Goal: Task Accomplishment & Management: Manage account settings

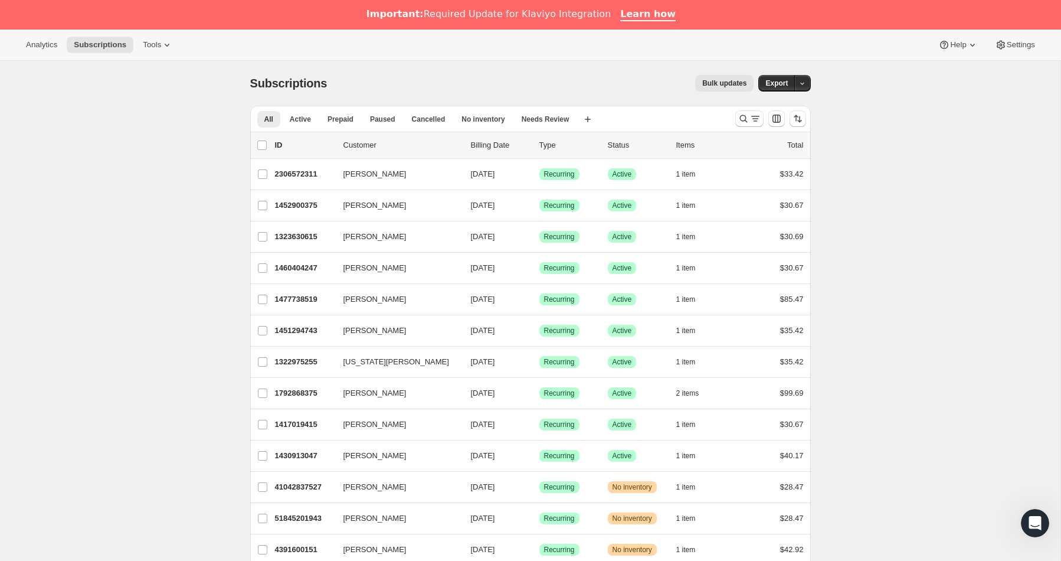
scroll to position [1, 0]
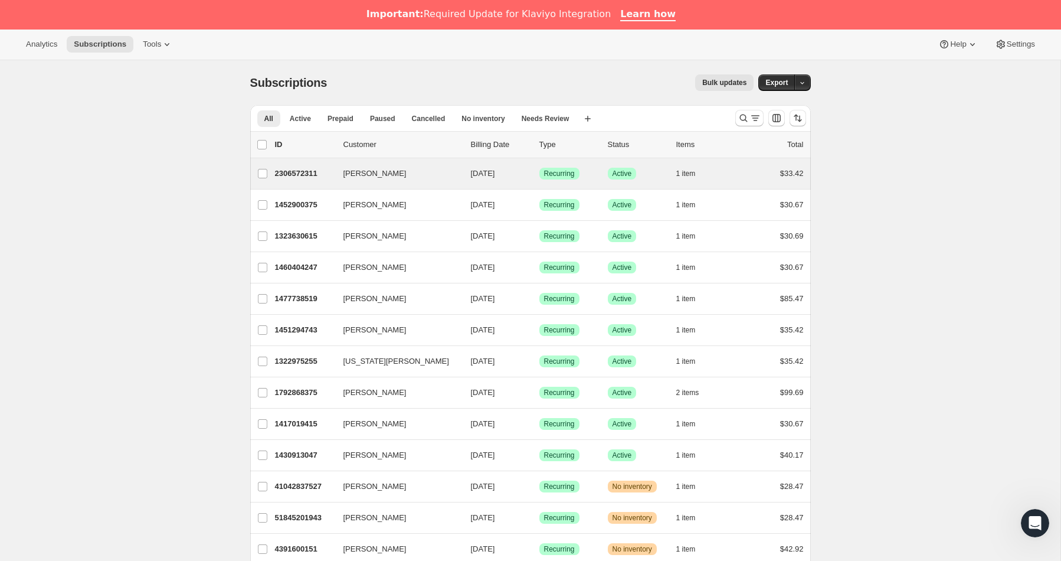
drag, startPoint x: 743, startPoint y: 119, endPoint x: 694, endPoint y: 188, distance: 84.8
click at [743, 119] on icon "Search and filter results" at bounding box center [744, 118] width 12 height 12
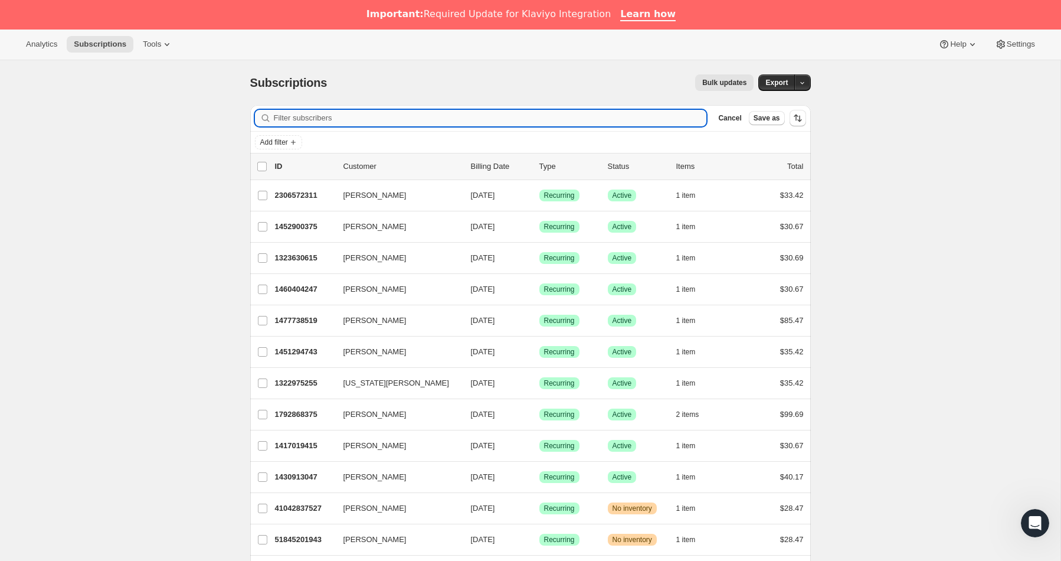
click at [342, 116] on input "Filter subscribers" at bounding box center [490, 118] width 433 height 17
paste input "[EMAIL_ADDRESS][DOMAIN_NAME]"
type input "[EMAIL_ADDRESS][DOMAIN_NAME]"
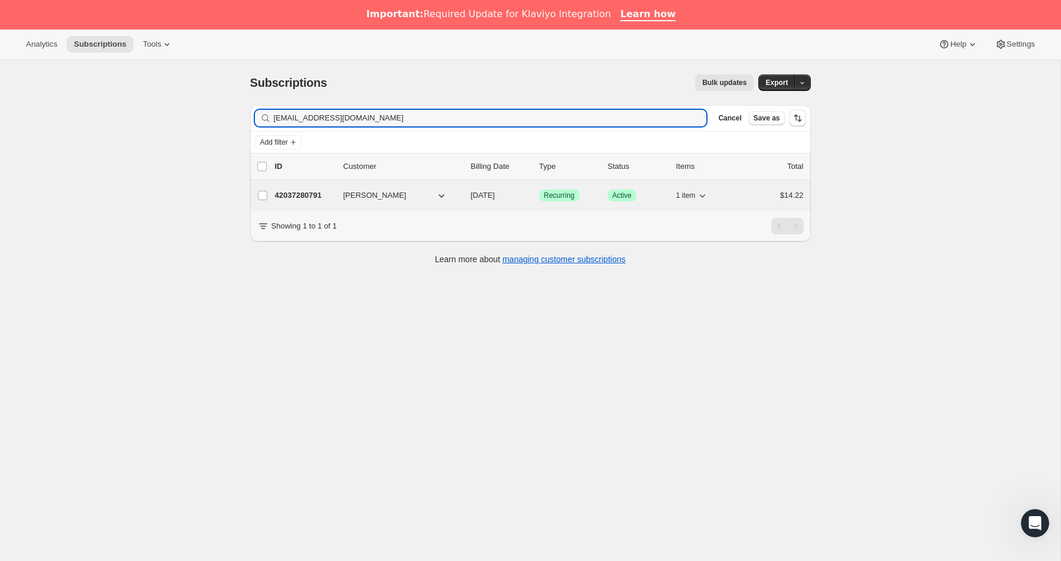
click at [298, 194] on p "42037280791" at bounding box center [304, 196] width 59 height 12
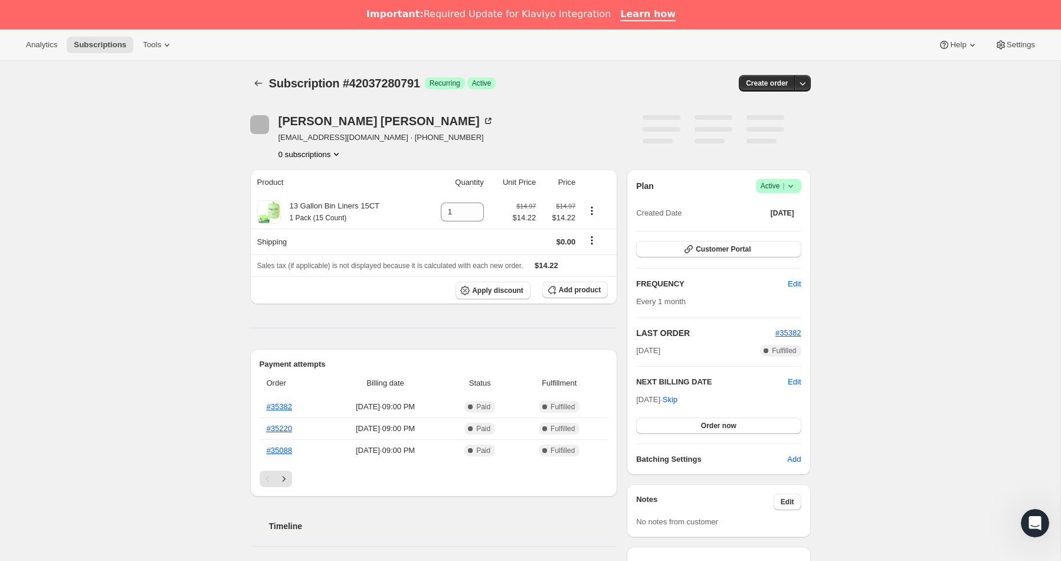
click at [795, 188] on icon at bounding box center [791, 186] width 12 height 12
click at [776, 230] on span "Cancel subscription" at bounding box center [775, 229] width 67 height 9
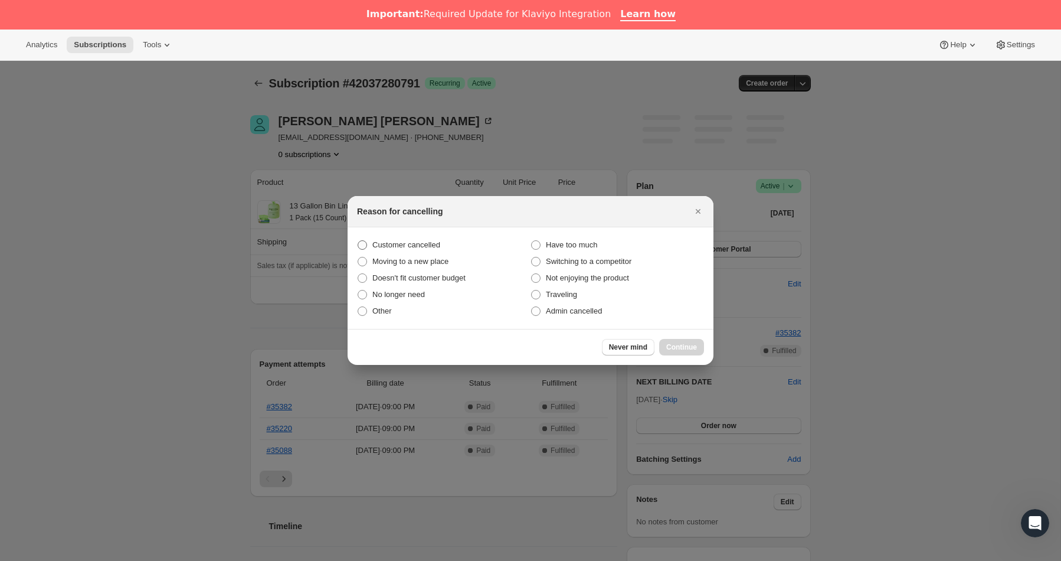
click at [390, 243] on span "Customer cancelled" at bounding box center [407, 244] width 68 height 9
click at [358, 241] on input "Customer cancelled" at bounding box center [358, 240] width 1 height 1
radio input "true"
click at [689, 342] on button "Continue" at bounding box center [681, 347] width 45 height 17
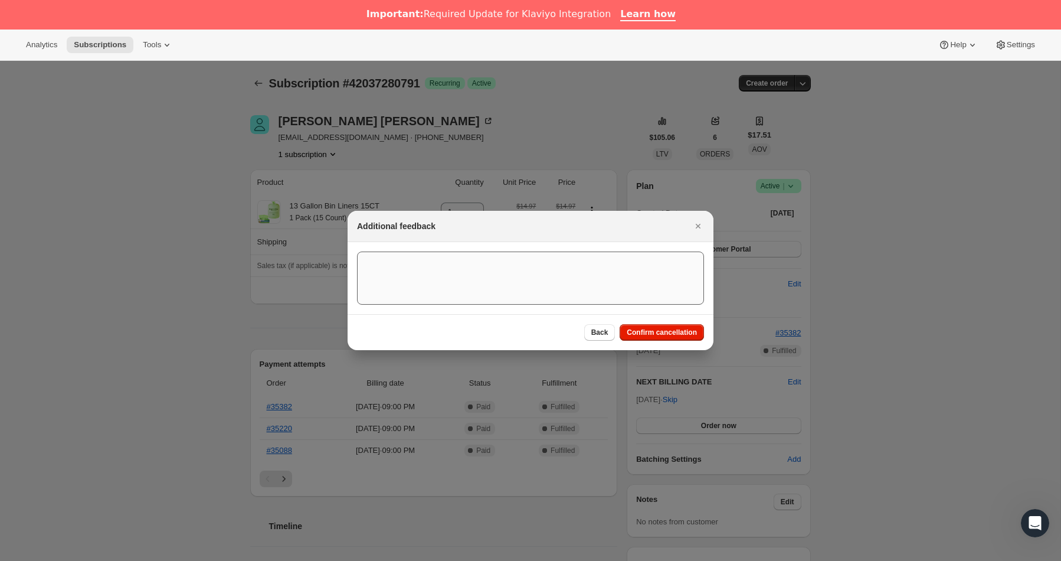
click at [666, 328] on button "Confirm cancellation" at bounding box center [662, 332] width 84 height 17
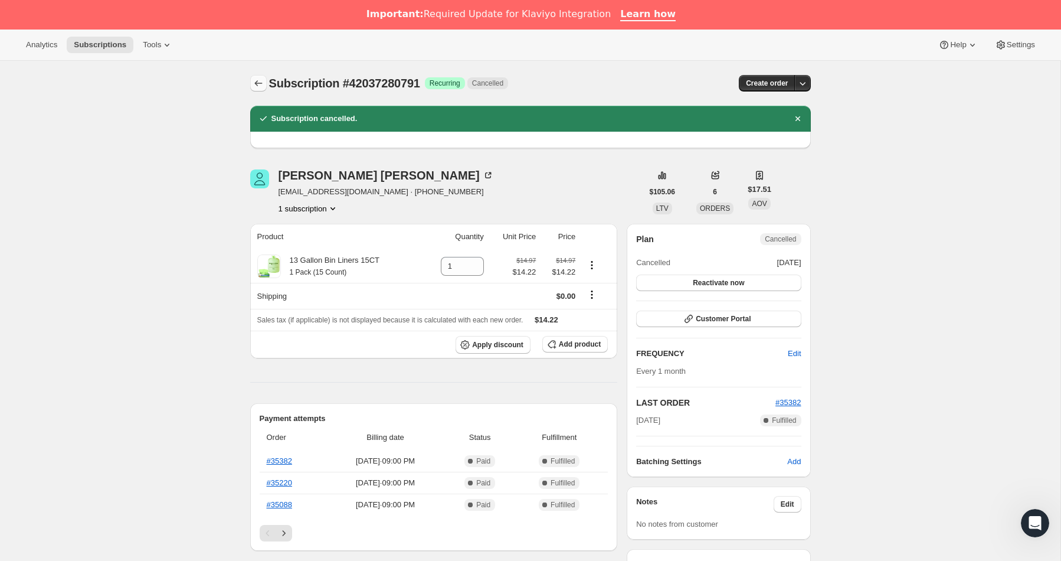
click at [256, 89] on button "Subscriptions" at bounding box center [258, 83] width 17 height 17
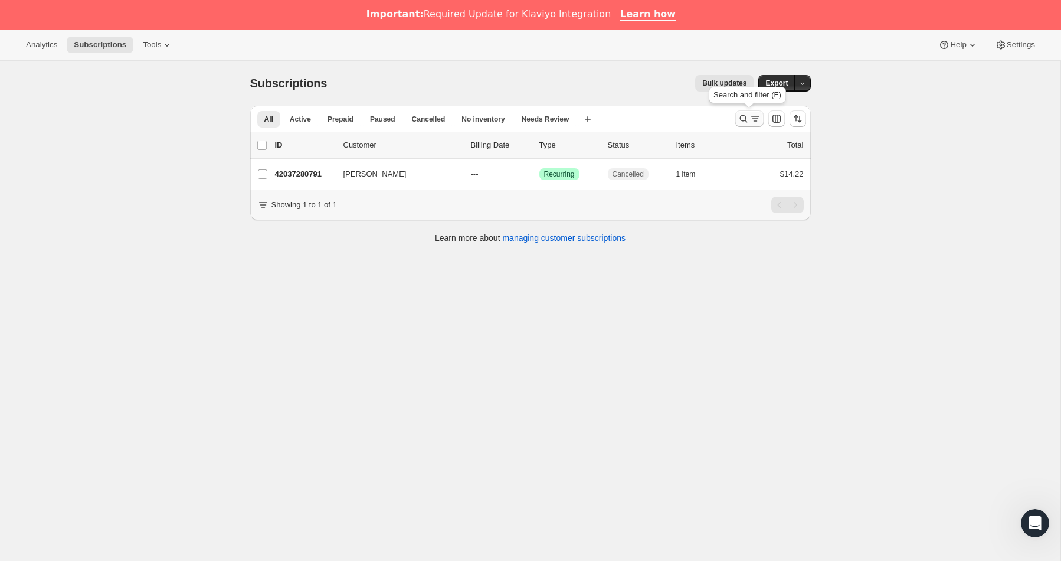
click at [739, 118] on icon "Search and filter results" at bounding box center [744, 119] width 12 height 12
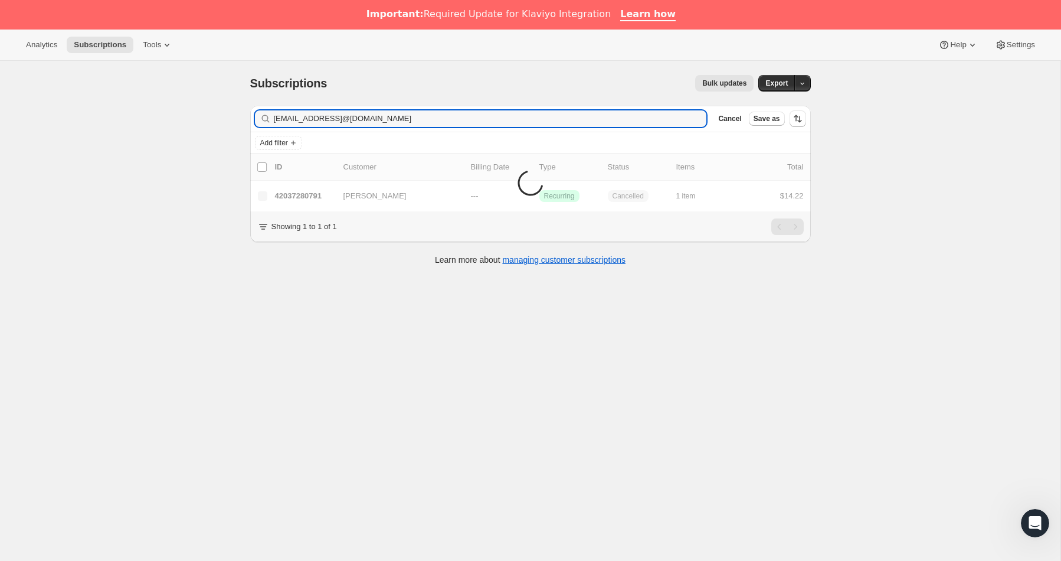
drag, startPoint x: 386, startPoint y: 117, endPoint x: 130, endPoint y: 109, distance: 255.8
click at [130, 109] on div "Subscriptions. This page is ready Subscriptions Bulk updates More actions Bulk …" at bounding box center [530, 341] width 1061 height 561
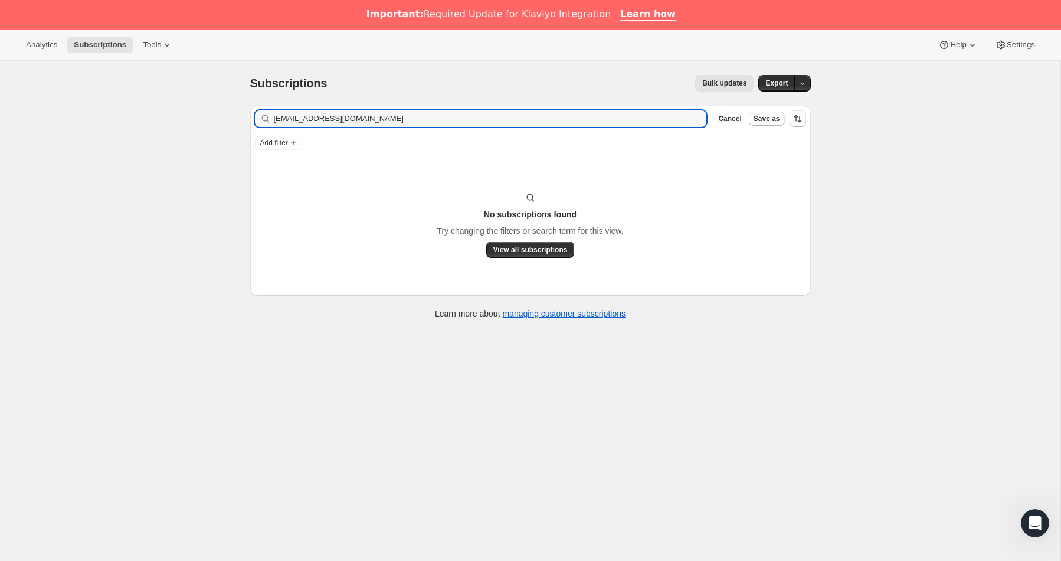
type input "[EMAIL_ADDRESS][DOMAIN_NAME]"
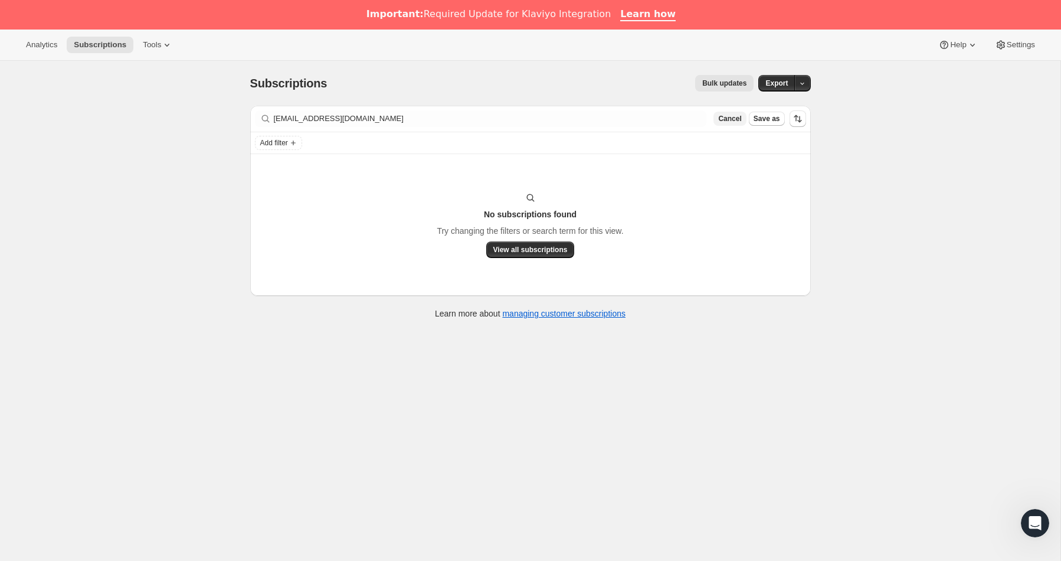
click at [724, 122] on span "Cancel" at bounding box center [729, 118] width 23 height 9
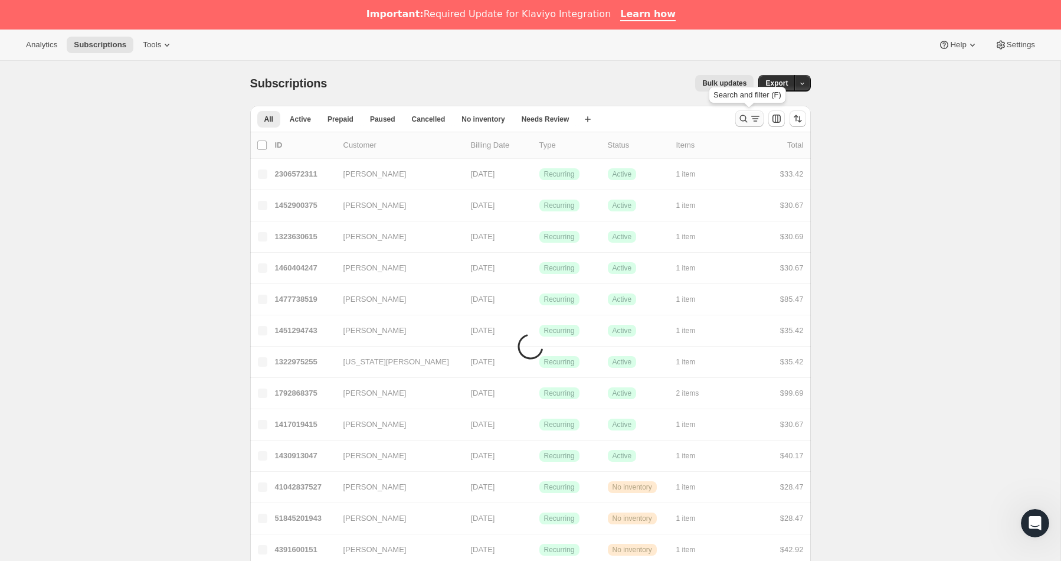
click at [743, 119] on icon "Search and filter results" at bounding box center [744, 119] width 12 height 12
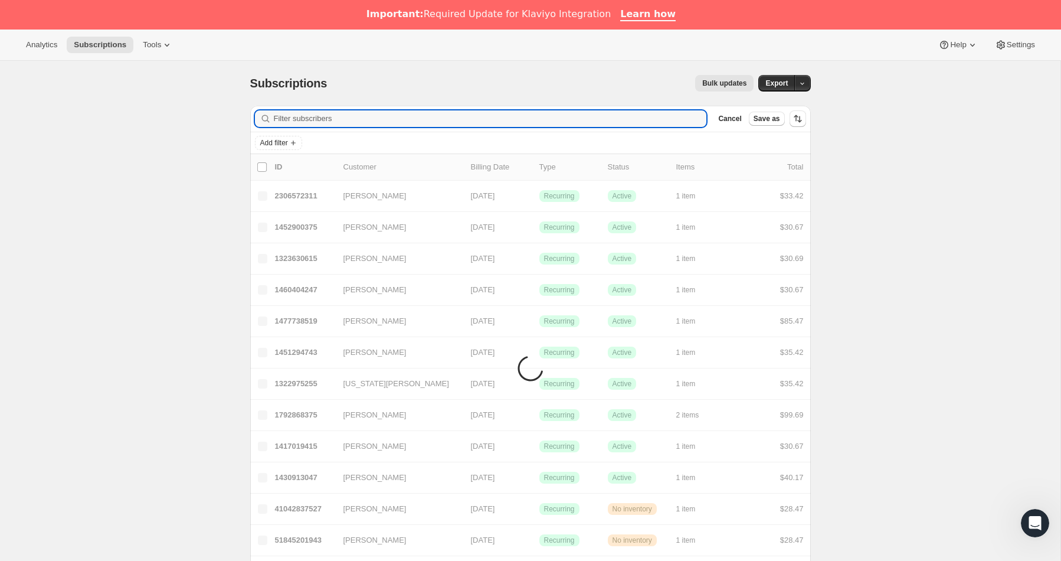
paste input "[EMAIL_ADDRESS][DOMAIN_NAME]"
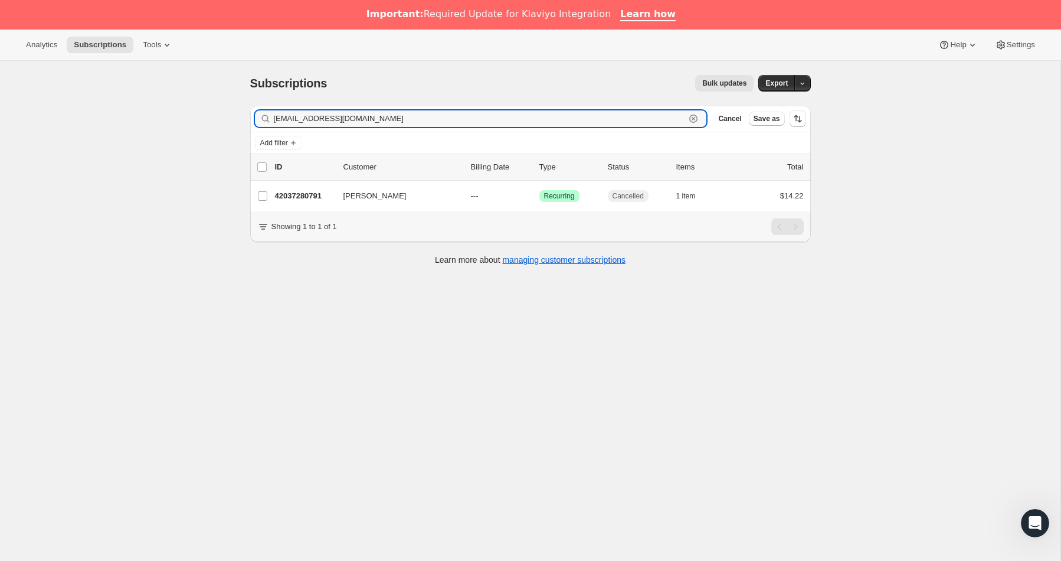
type input "[EMAIL_ADDRESS][DOMAIN_NAME]"
